Goal: Find specific page/section: Find specific page/section

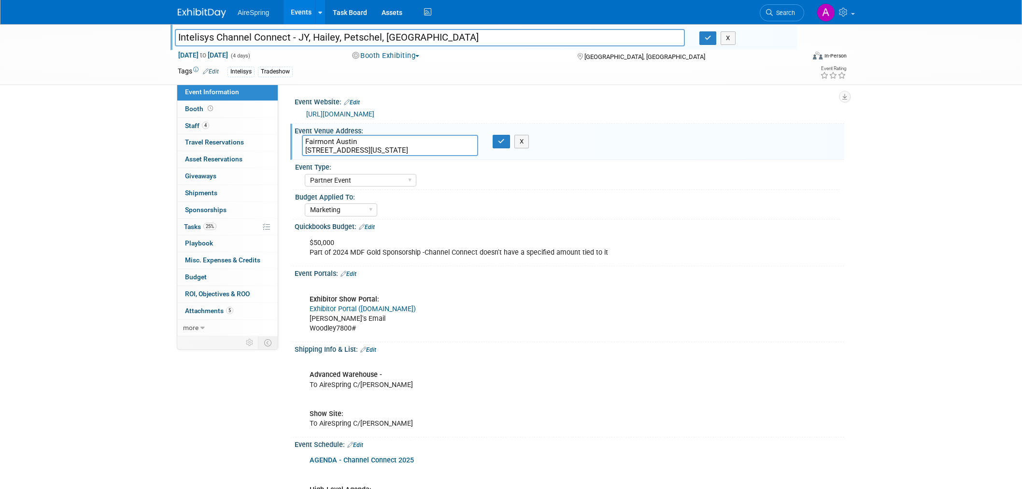
select select "Partner Event"
select select "Marketing"
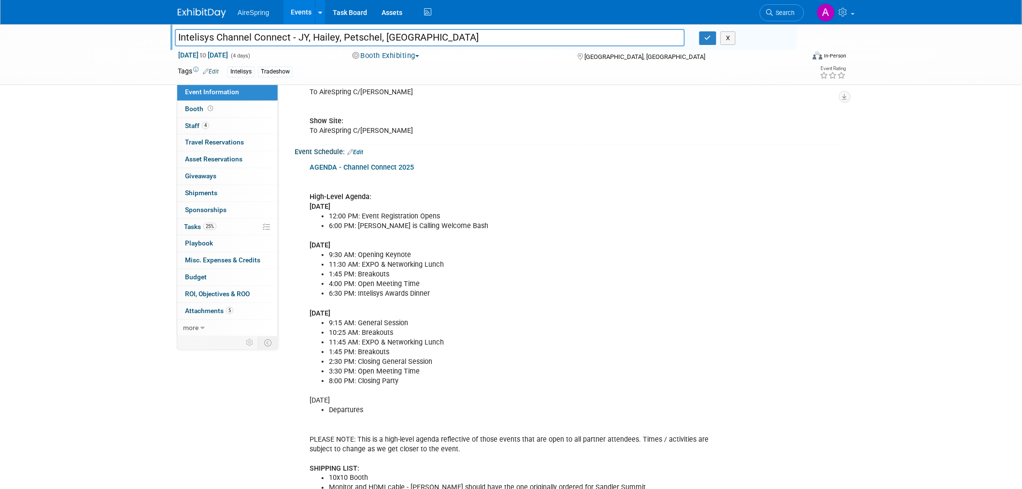
scroll to position [322, 0]
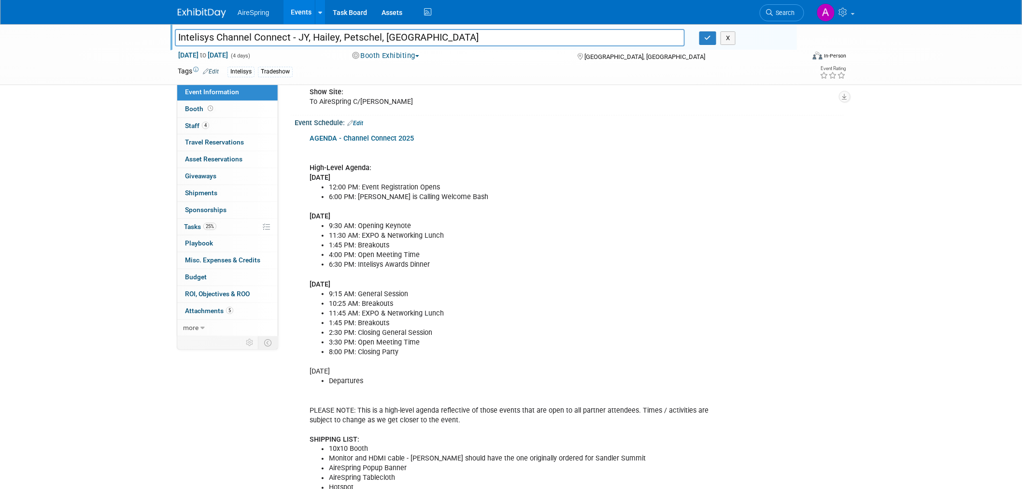
click at [583, 269] on div "AGENDA - Channel Connect 2025 High-Level Agenda: Monday, November 3 12:00 PM: E…" at bounding box center [520, 376] width 435 height 495
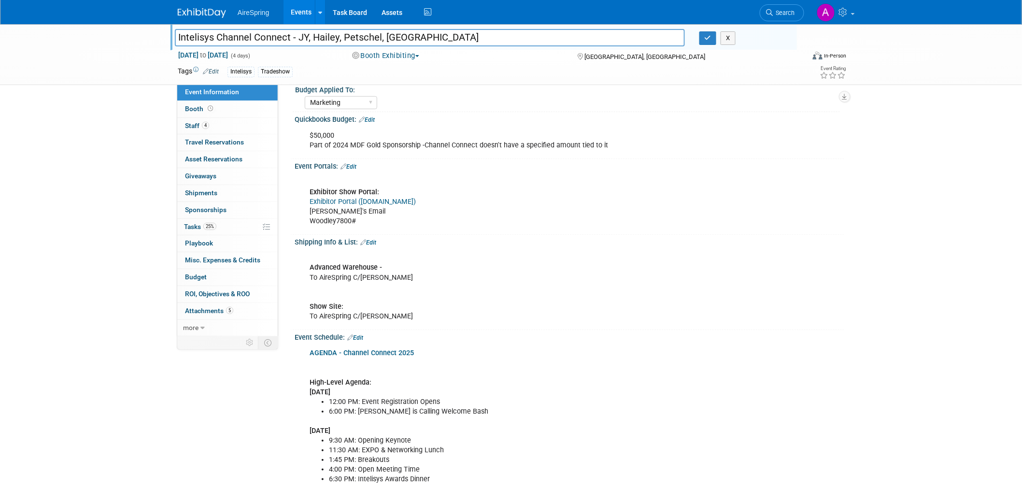
scroll to position [0, 0]
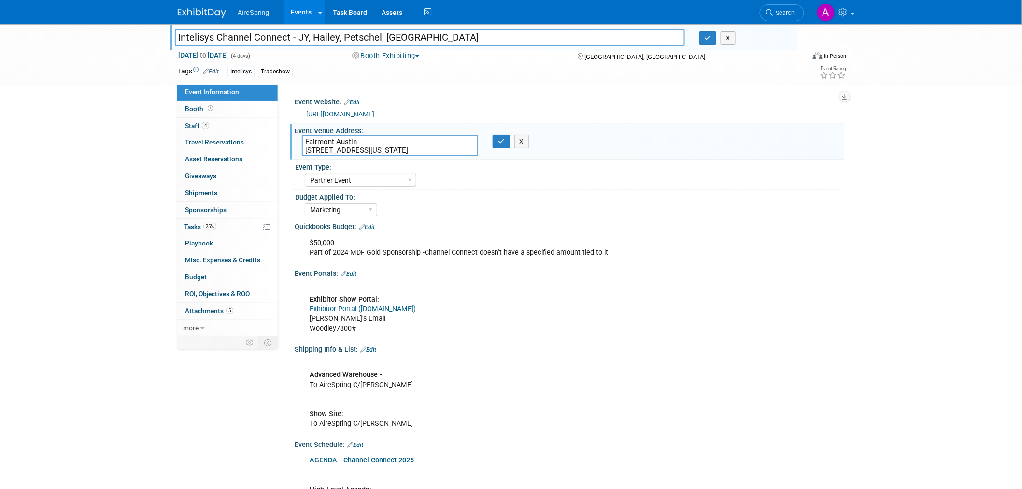
click at [726, 242] on div "$50,000 Part of 2024 MDF Gold Sponsorship -Channel Connect doesn't have a speci…" at bounding box center [520, 247] width 435 height 29
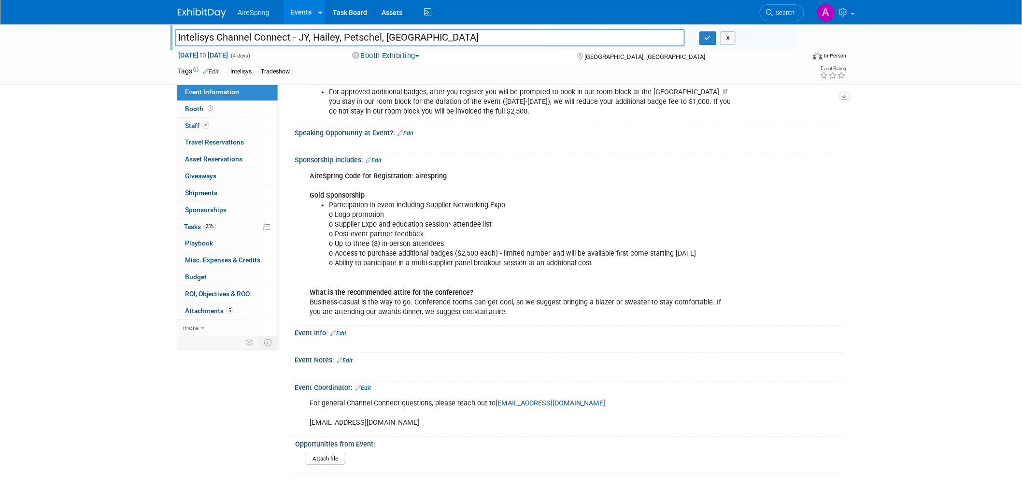
scroll to position [1031, 0]
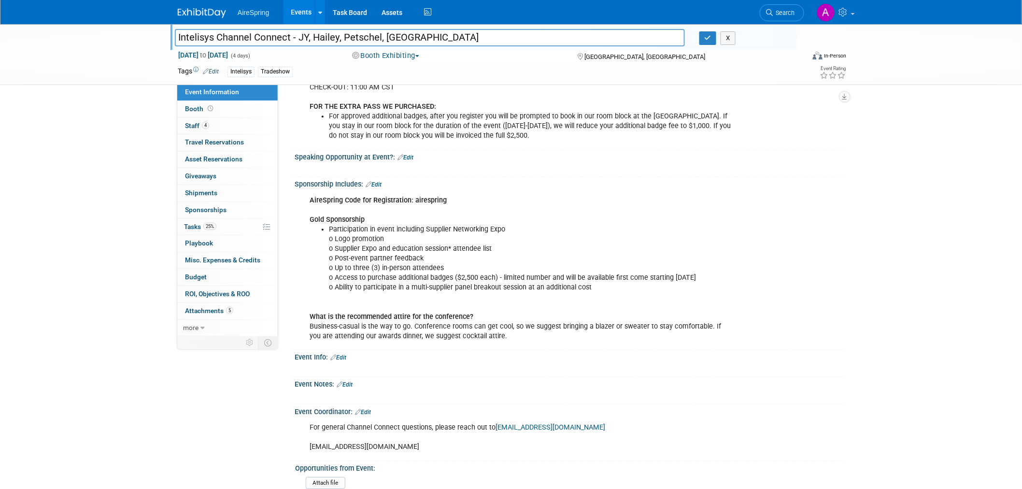
click at [689, 246] on li "Participation in event including Supplier Networking Expo o Logo promotion o Su…" at bounding box center [530, 268] width 403 height 87
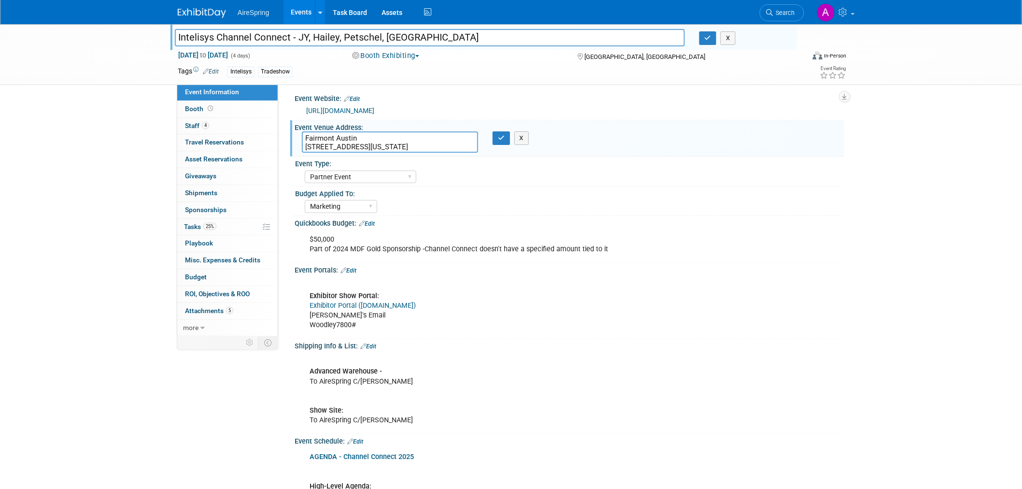
scroll to position [0, 0]
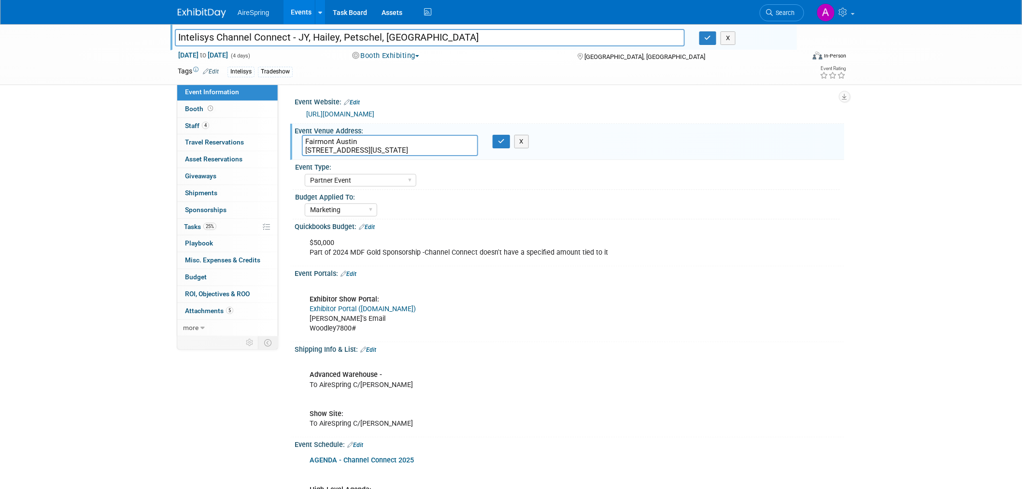
drag, startPoint x: 429, startPoint y: 151, endPoint x: 89, endPoint y: 204, distance: 344.3
click at [304, 142] on textarea "Fairmont Austin 101 Red River St, Austin, Texas, 78701" at bounding box center [390, 145] width 176 height 21
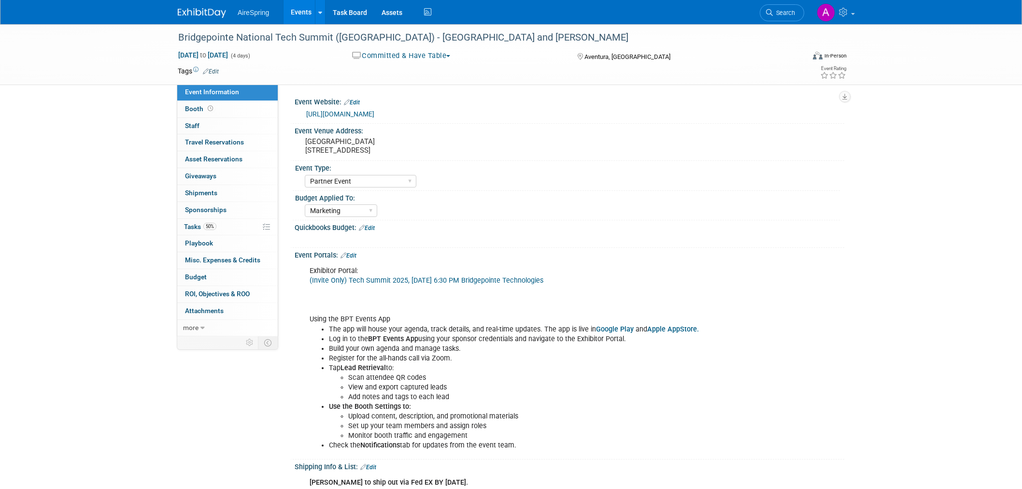
select select "Partner Event"
select select "Marketing"
click at [349, 147] on pre "[GEOGRAPHIC_DATA] [STREET_ADDRESS]" at bounding box center [409, 145] width 208 height 17
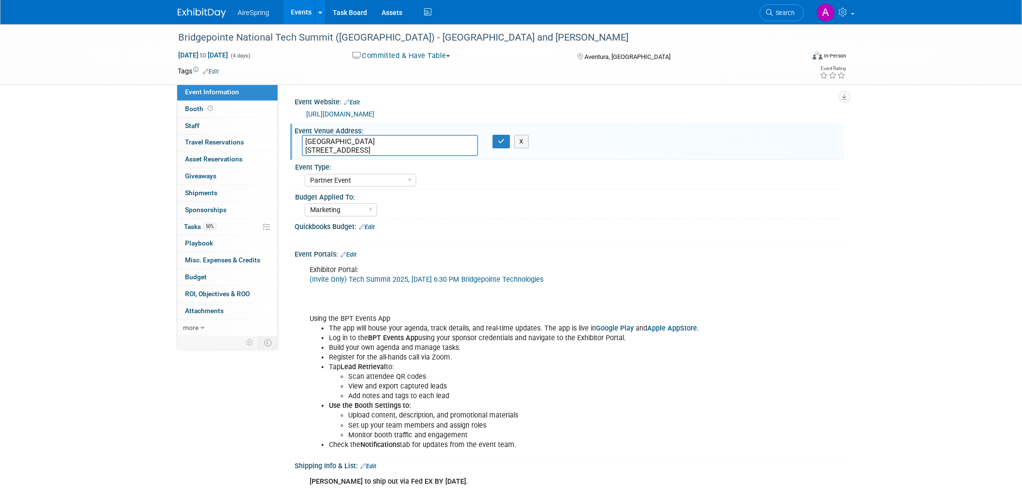
click at [366, 142] on textarea "[GEOGRAPHIC_DATA] [STREET_ADDRESS]" at bounding box center [390, 145] width 176 height 21
drag, startPoint x: 450, startPoint y: 149, endPoint x: 300, endPoint y: 140, distance: 150.0
click at [300, 140] on div "[GEOGRAPHIC_DATA] [STREET_ADDRESS]" at bounding box center [390, 145] width 191 height 21
click at [415, 145] on textarea "[GEOGRAPHIC_DATA] [STREET_ADDRESS]" at bounding box center [390, 145] width 176 height 21
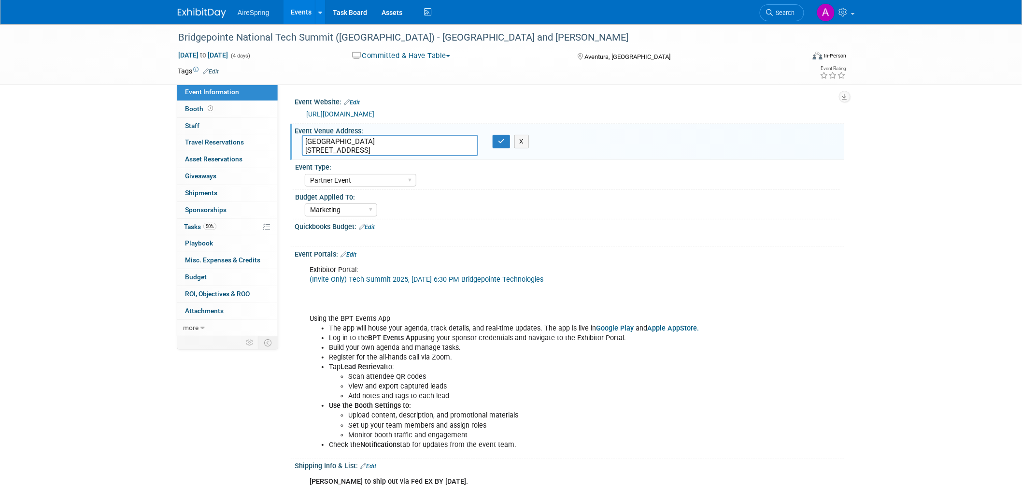
drag, startPoint x: 462, startPoint y: 150, endPoint x: 304, endPoint y: 137, distance: 158.5
click at [304, 137] on textarea "[GEOGRAPHIC_DATA] [STREET_ADDRESS]" at bounding box center [390, 145] width 176 height 21
click at [839, 213] on div "Marketing Sales Operations Customer" at bounding box center [572, 208] width 535 height 15
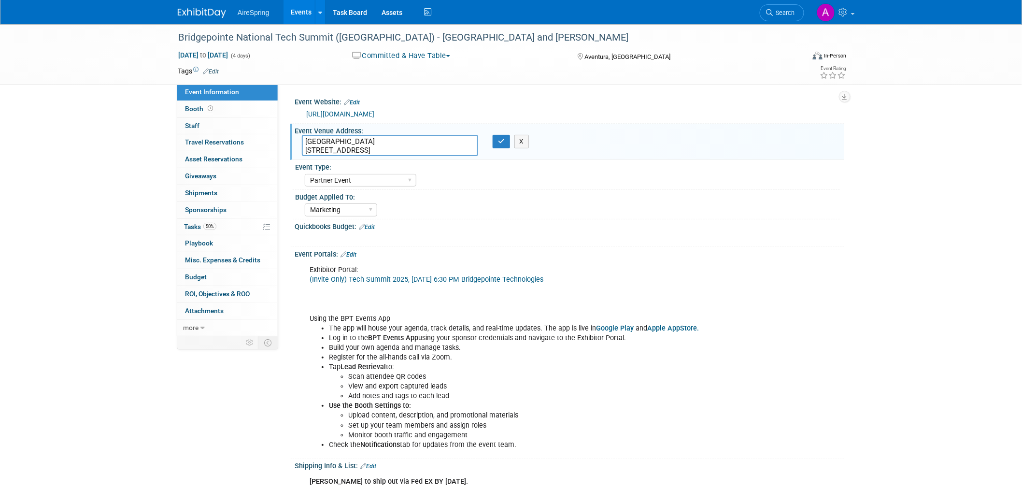
click at [828, 182] on div "AireSpring Event AireSpring Internal Partner Event Training Tradeshow - Exhibit…" at bounding box center [572, 178] width 535 height 15
click at [527, 141] on button "X" at bounding box center [521, 142] width 15 height 14
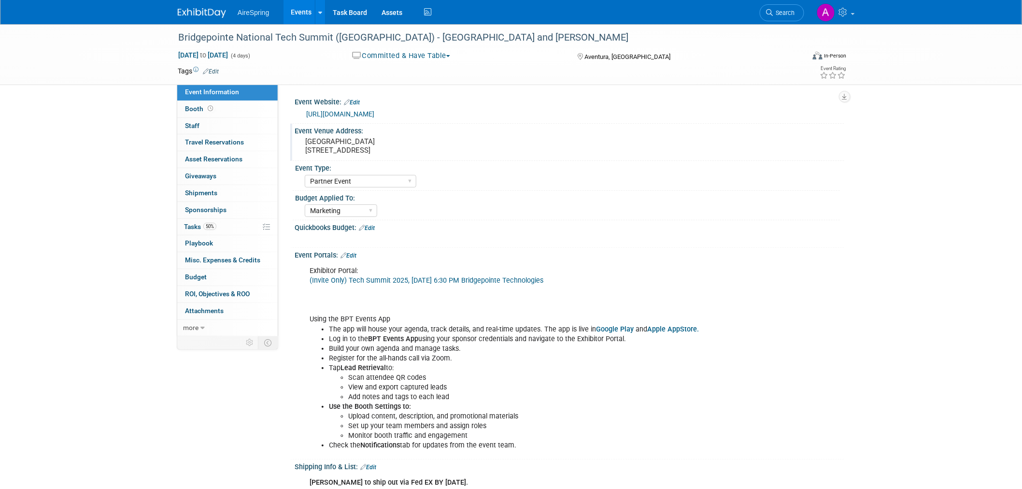
click at [376, 145] on pre "[GEOGRAPHIC_DATA] [STREET_ADDRESS]" at bounding box center [409, 145] width 208 height 17
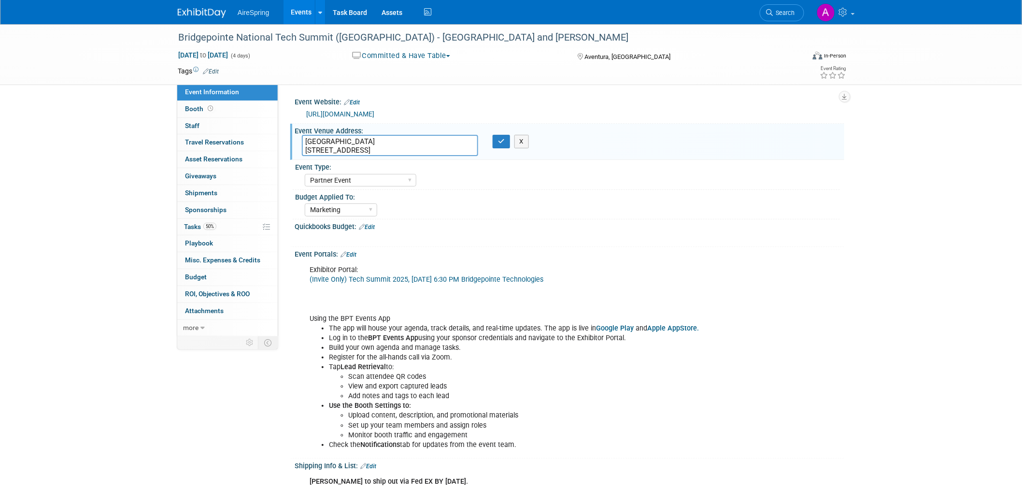
drag, startPoint x: 461, startPoint y: 151, endPoint x: 294, endPoint y: 139, distance: 168.0
click at [295, 139] on div "[GEOGRAPHIC_DATA] [STREET_ADDRESS]" at bounding box center [390, 145] width 191 height 21
click at [524, 138] on button "X" at bounding box center [521, 142] width 15 height 14
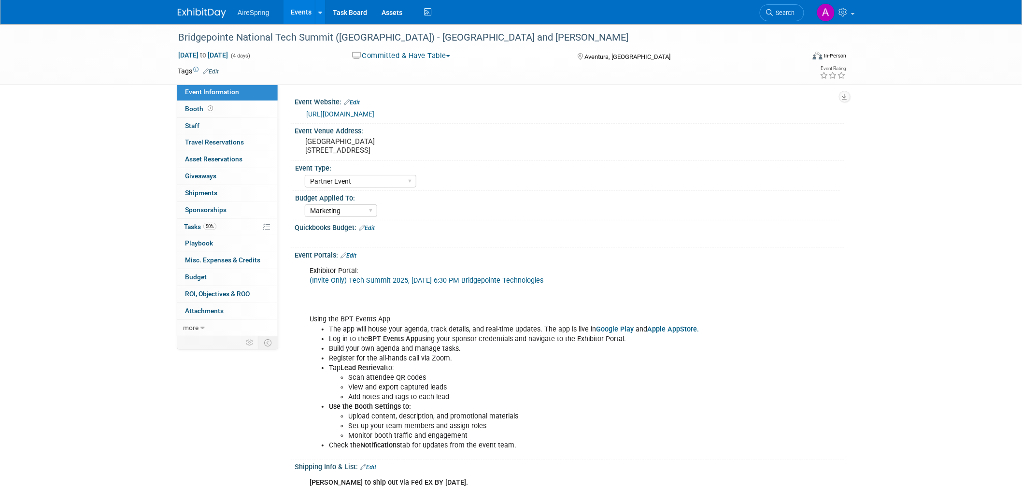
click at [836, 219] on div "Budget Applied To: Marketing Sales Operations Customer" at bounding box center [566, 205] width 547 height 29
click at [759, 241] on div "X" at bounding box center [570, 238] width 550 height 13
drag, startPoint x: 179, startPoint y: 32, endPoint x: 366, endPoint y: 35, distance: 186.5
click at [366, 35] on div "Bridgepointe National Tech Summit ([GEOGRAPHIC_DATA]) - [GEOGRAPHIC_DATA] and […" at bounding box center [482, 37] width 615 height 17
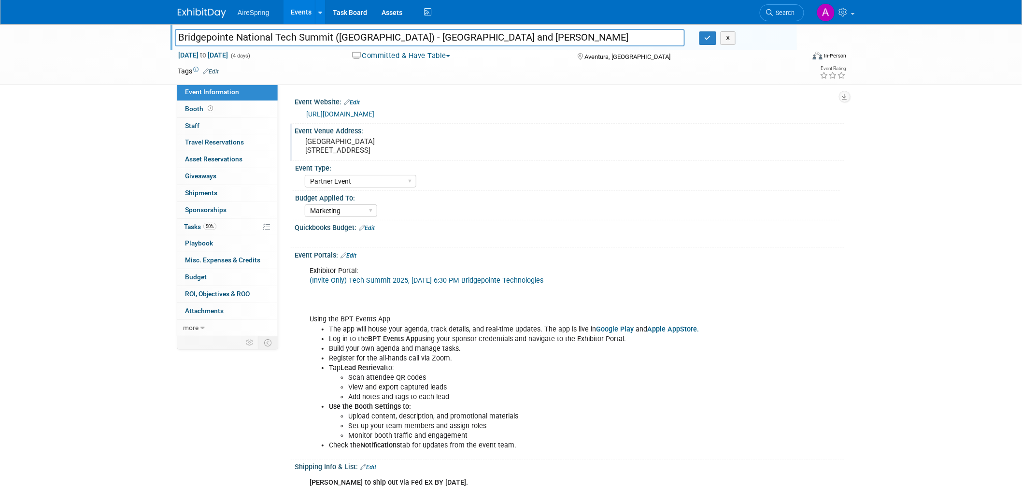
drag, startPoint x: 294, startPoint y: 131, endPoint x: 368, endPoint y: 132, distance: 74.4
click at [368, 132] on div "Event Venue Address:" at bounding box center [570, 130] width 550 height 12
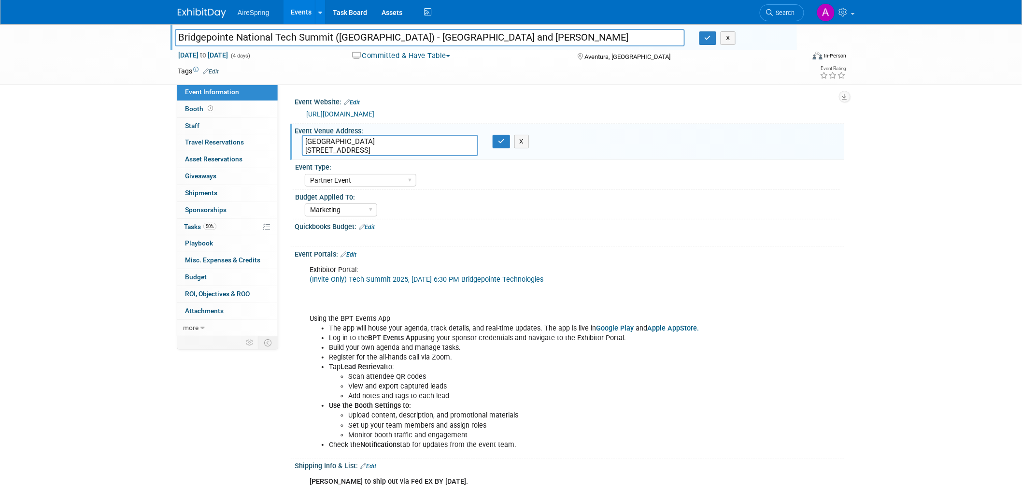
click at [359, 146] on textarea "[GEOGRAPHIC_DATA] [STREET_ADDRESS]" at bounding box center [390, 145] width 176 height 21
drag, startPoint x: 458, startPoint y: 151, endPoint x: 298, endPoint y: 128, distance: 161.5
click at [298, 128] on div "Event Venue Address: [GEOGRAPHIC_DATA] [STREET_ADDRESS] [GEOGRAPHIC_DATA] [STRE…" at bounding box center [567, 142] width 554 height 37
click at [295, 129] on div "Event Venue Address:" at bounding box center [570, 130] width 550 height 12
click at [342, 33] on input "Bridgepointe National Tech Summit ([GEOGRAPHIC_DATA]) - [GEOGRAPHIC_DATA] and […" at bounding box center [430, 37] width 510 height 17
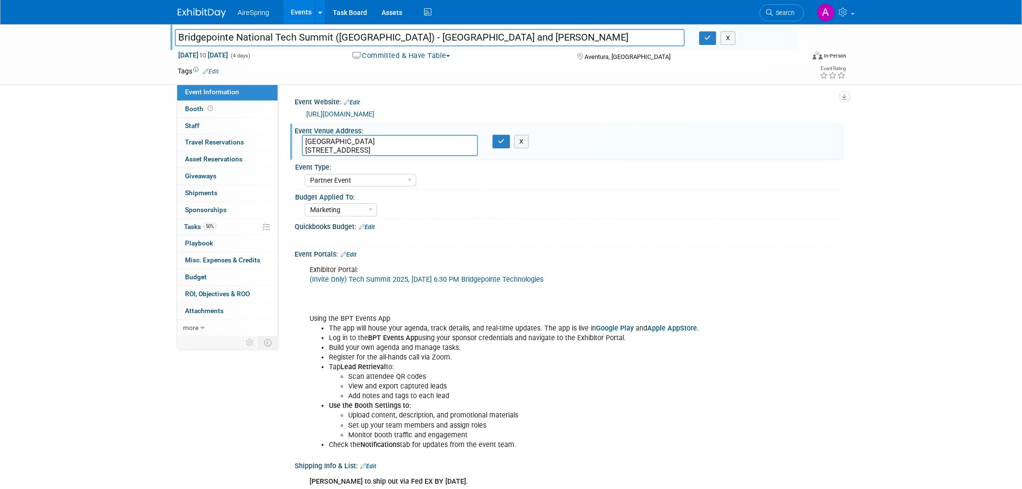
drag, startPoint x: 366, startPoint y: 36, endPoint x: 176, endPoint y: 35, distance: 189.8
click at [176, 35] on input "Bridgepointe National Tech Summit ([GEOGRAPHIC_DATA]) - [GEOGRAPHIC_DATA] and […" at bounding box center [430, 37] width 510 height 17
drag, startPoint x: 451, startPoint y: 147, endPoint x: 302, endPoint y: 142, distance: 148.9
click at [302, 142] on textarea "[GEOGRAPHIC_DATA] [STREET_ADDRESS]" at bounding box center [390, 145] width 176 height 21
click at [721, 298] on div "Exhibitor Portal: (Invite Only) Tech Summit 2025, [DATE] 6:30 PM Bridgepointe T…" at bounding box center [520, 357] width 435 height 194
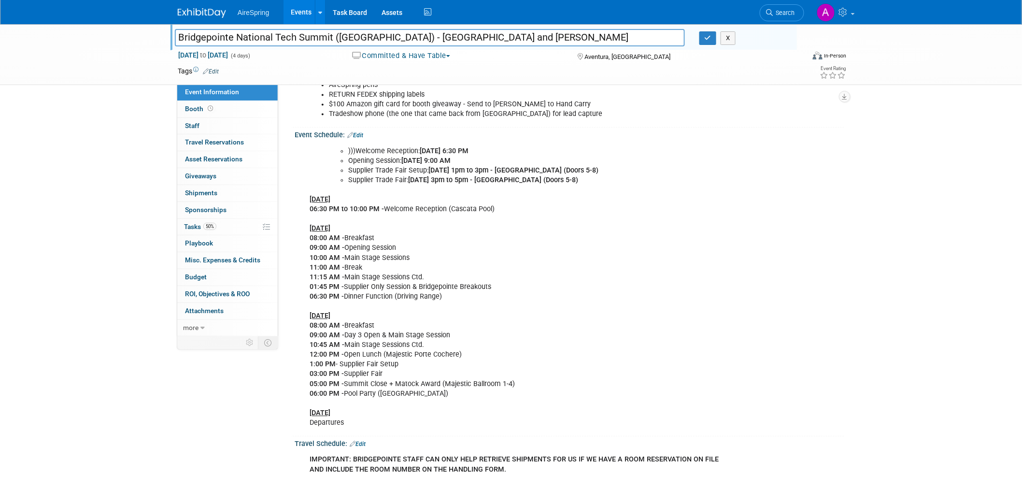
scroll to position [858, 0]
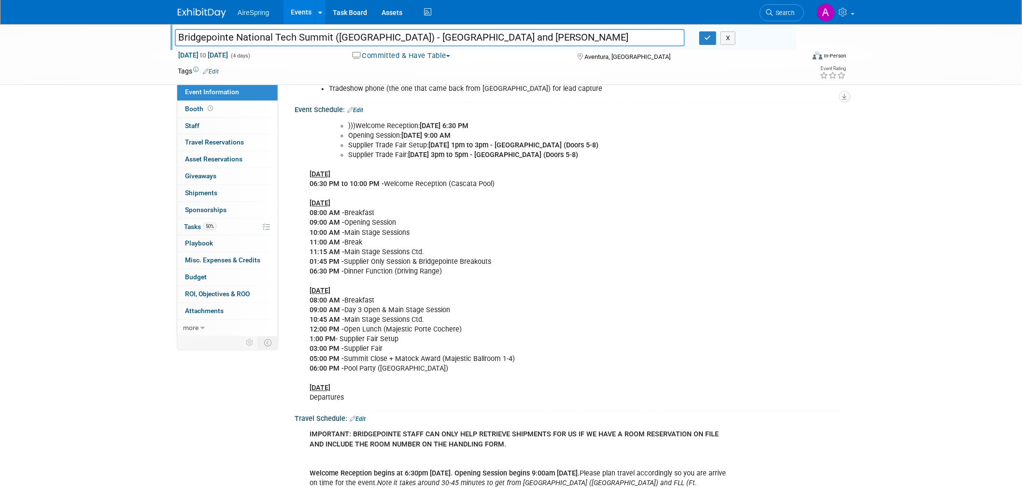
click at [988, 168] on div "Bridgepointe National Tech Summit ([GEOGRAPHIC_DATA]) - [GEOGRAPHIC_DATA] and […" at bounding box center [511, 170] width 1022 height 2008
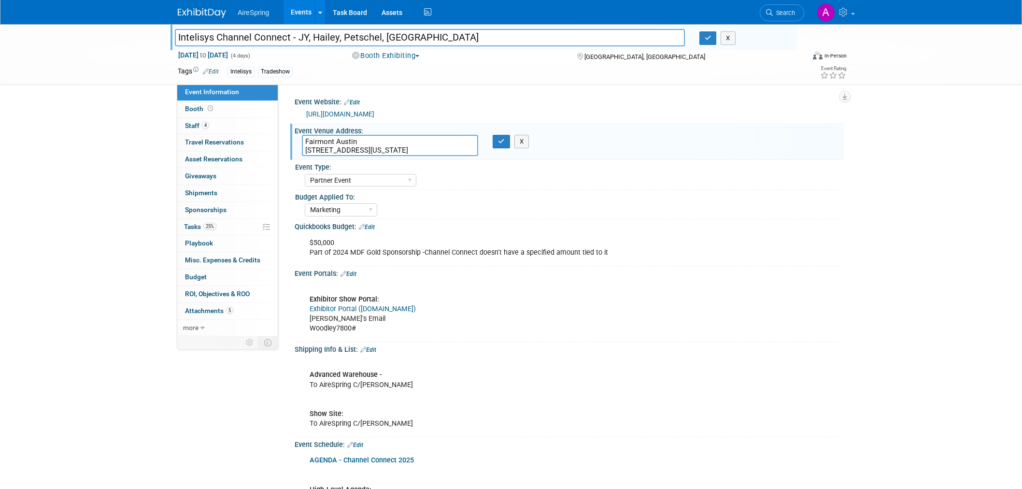
select select "Partner Event"
select select "Marketing"
click at [87, 50] on div "Intelisys Channel Connect - JY, Hailey, Petschel, Toscano Intelisys Channel Con…" at bounding box center [511, 54] width 1022 height 61
drag, startPoint x: 676, startPoint y: 125, endPoint x: 569, endPoint y: 8, distance: 158.6
click at [675, 125] on div "Event Venue Address:" at bounding box center [570, 130] width 550 height 12
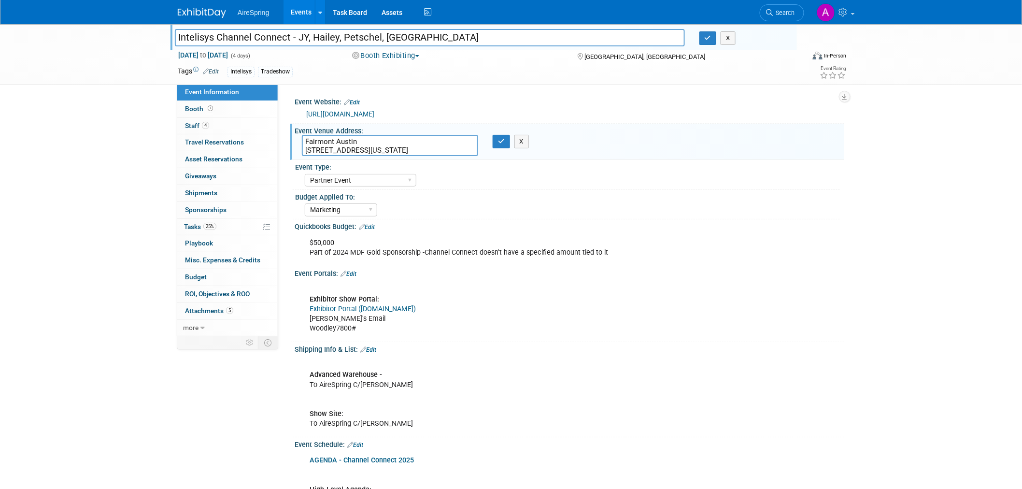
click at [105, 33] on div "Intelisys Channel Connect - JY, Hailey, Petschel, Toscano Intelisys Channel Con…" at bounding box center [511, 54] width 1022 height 61
click at [724, 39] on button "X" at bounding box center [728, 38] width 15 height 14
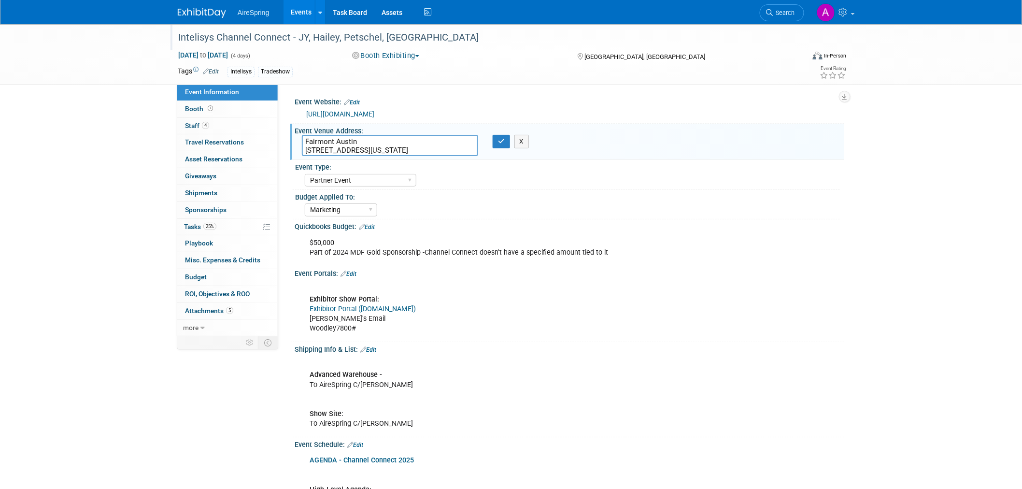
click at [823, 135] on div "Event Venue Address:" at bounding box center [570, 130] width 550 height 12
click at [520, 142] on button "X" at bounding box center [521, 142] width 15 height 14
